Goal: Task Accomplishment & Management: Use online tool/utility

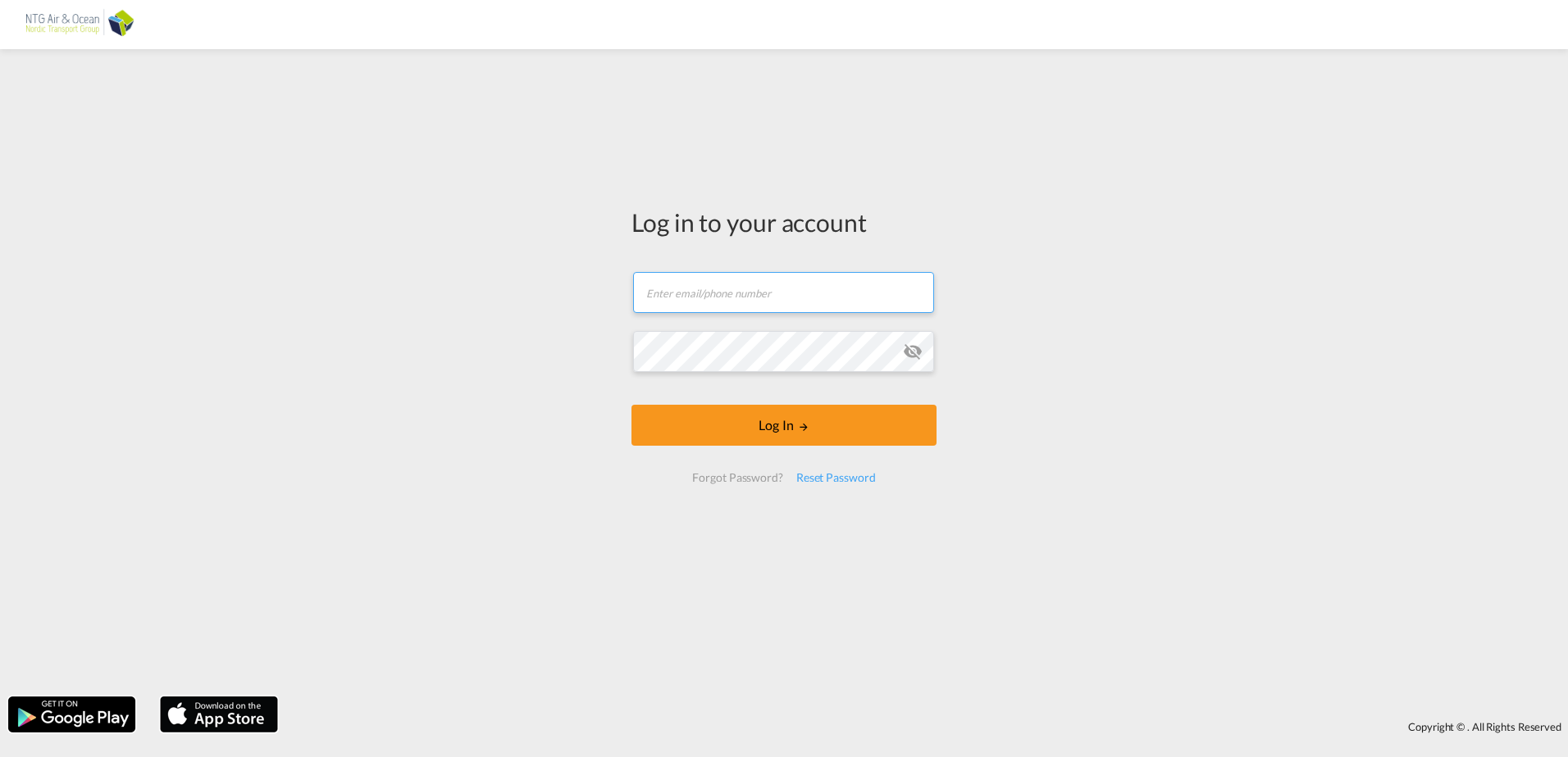
type input "[EMAIL_ADDRESS][DOMAIN_NAME]"
click at [1020, 352] on div "Log in to your account [EMAIL_ADDRESS][DOMAIN_NAME] Log In Forgot Password? Res…" at bounding box center [784, 373] width 1568 height 631
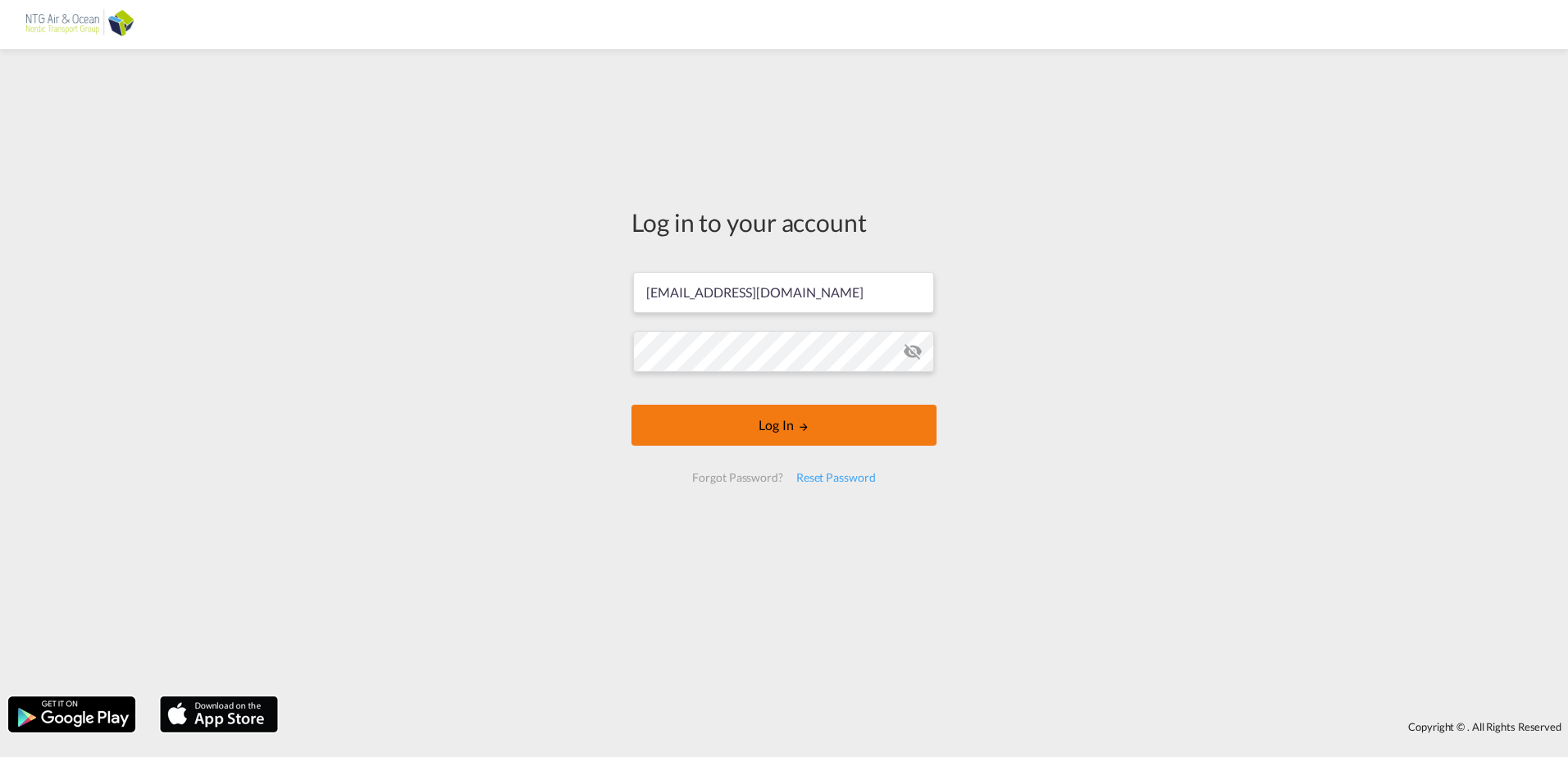
click at [815, 421] on button "Log In" at bounding box center [784, 425] width 305 height 41
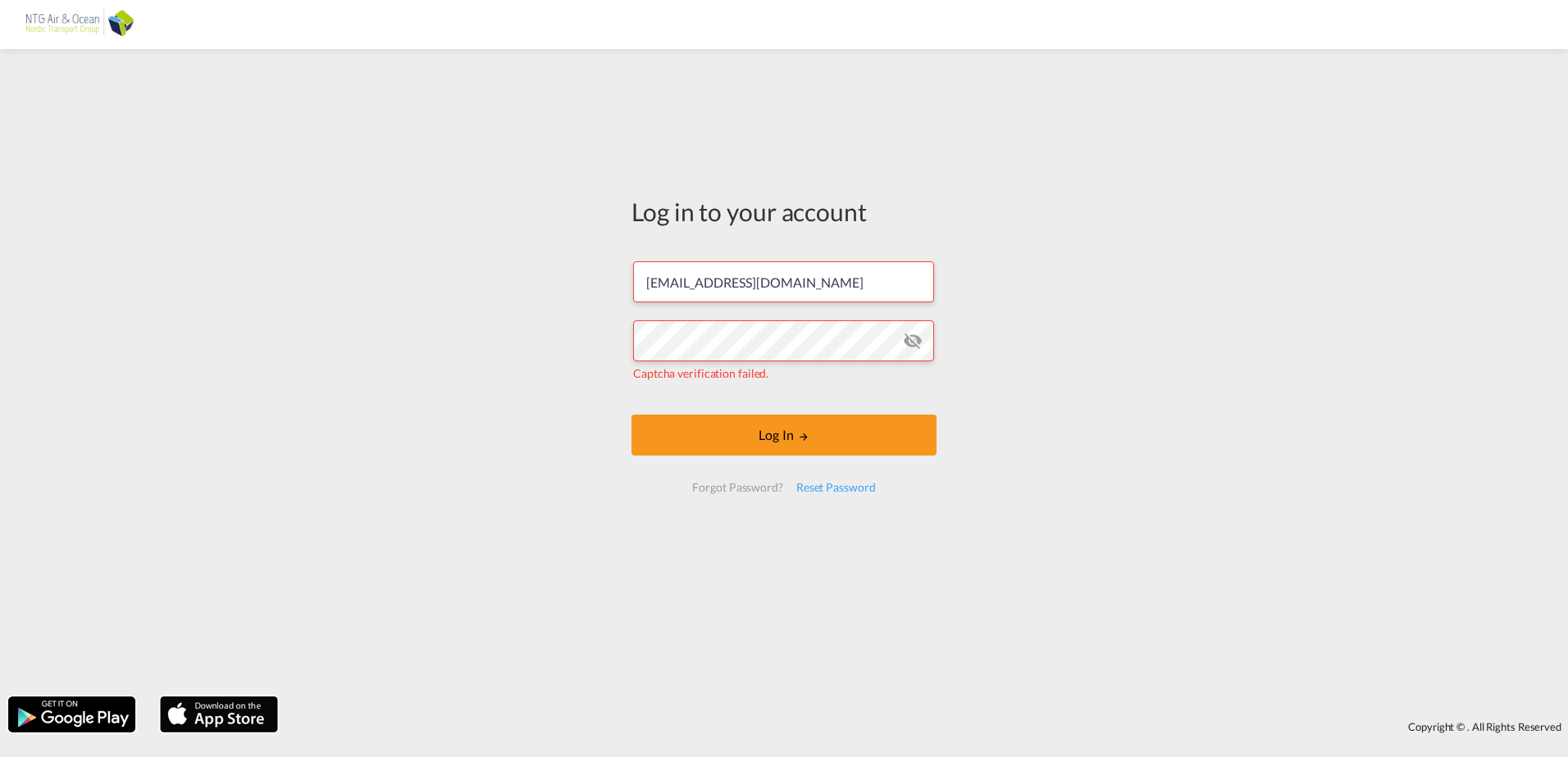
click at [915, 335] on md-icon "icon-eye-off" at bounding box center [912, 341] width 19 height 19
click at [827, 435] on button "Log In" at bounding box center [784, 435] width 305 height 41
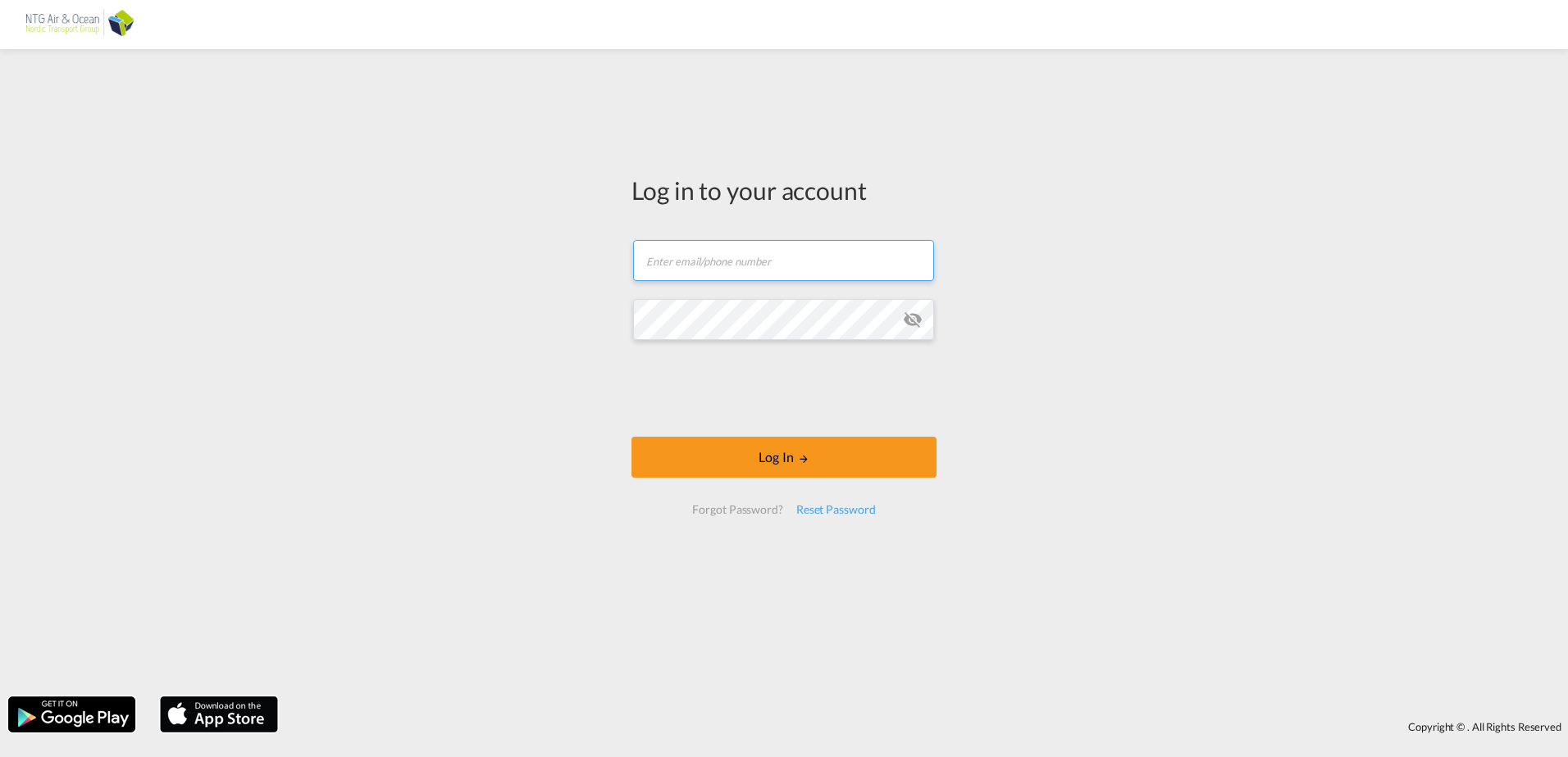
type input "[EMAIL_ADDRESS][DOMAIN_NAME]"
click at [910, 317] on md-icon "icon-eye-off" at bounding box center [912, 319] width 19 height 19
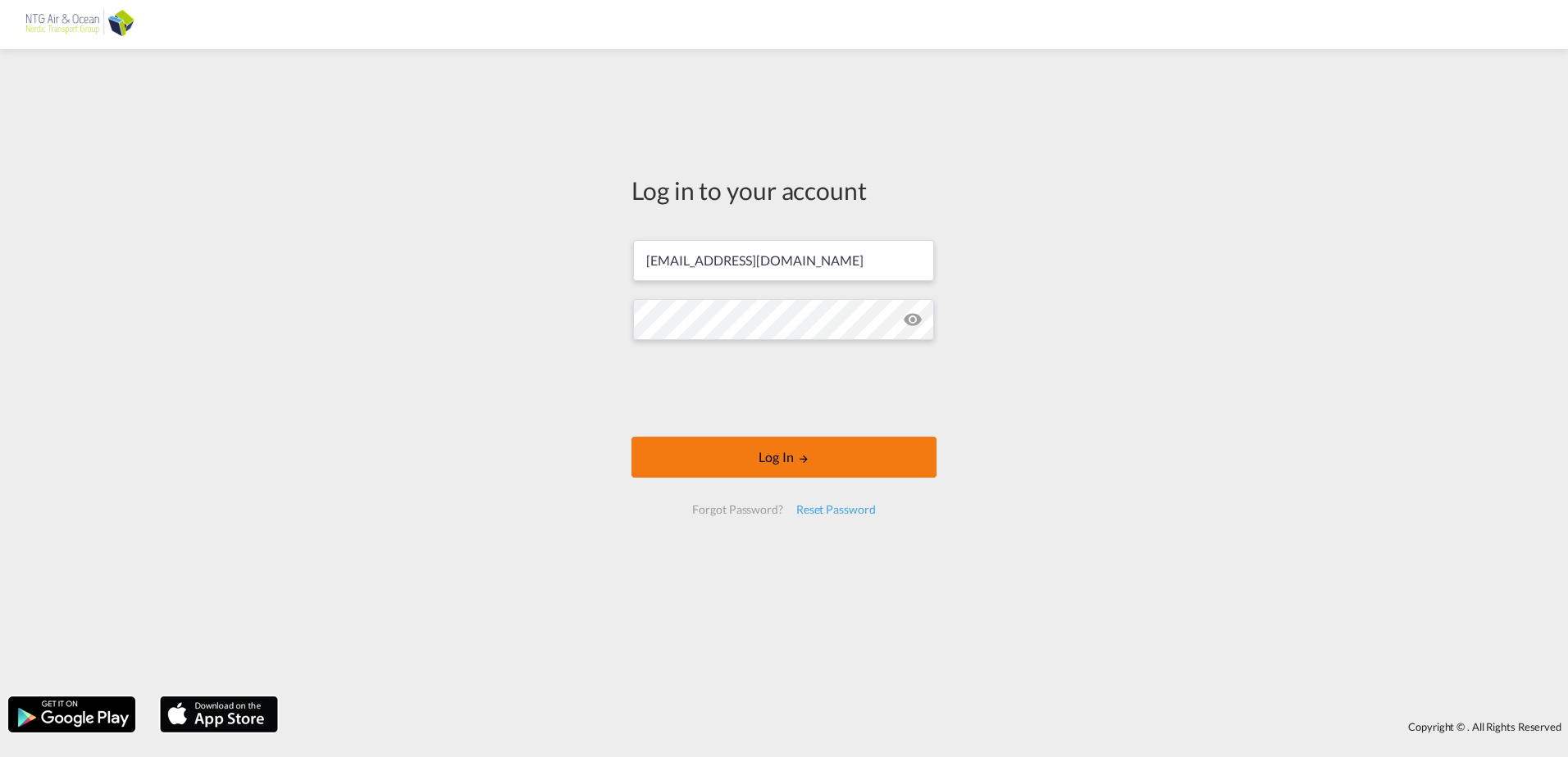
click at [818, 453] on button "Log In" at bounding box center [784, 457] width 305 height 41
